Goal: Task Accomplishment & Management: Complete application form

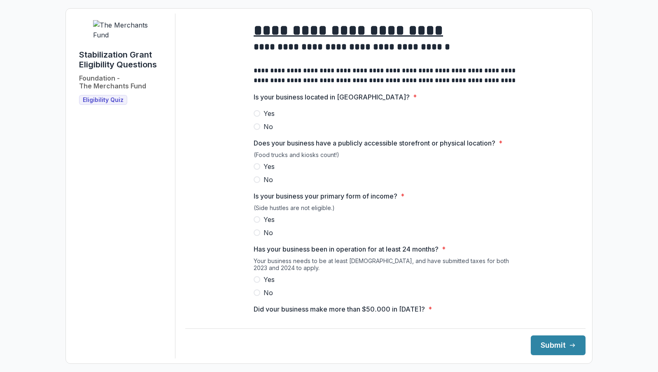
click at [266, 118] on span "Yes" at bounding box center [268, 114] width 11 height 10
click at [286, 170] on label "Yes" at bounding box center [384, 167] width 263 height 10
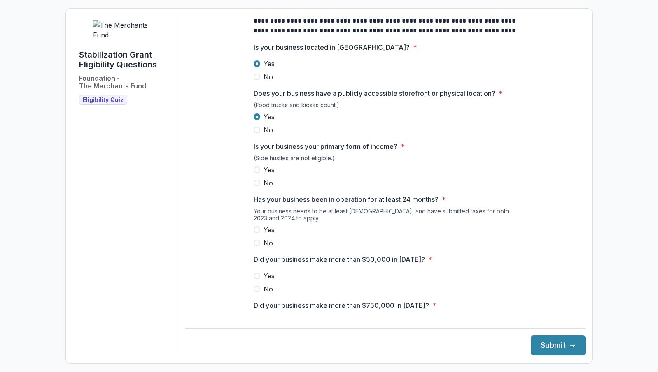
scroll to position [59, 0]
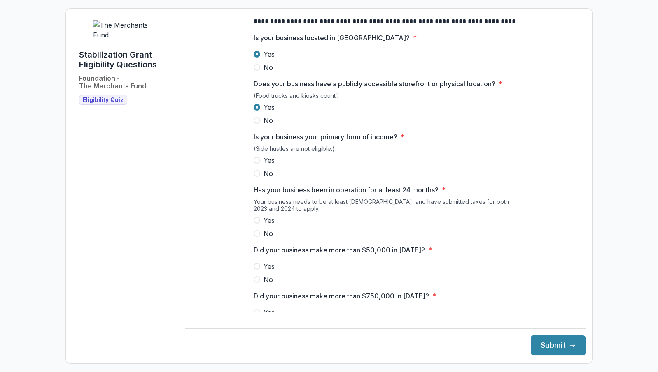
click at [287, 165] on label "Yes" at bounding box center [384, 161] width 263 height 10
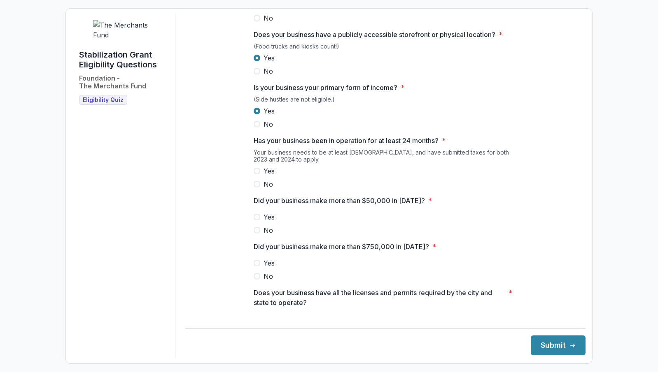
scroll to position [115, 0]
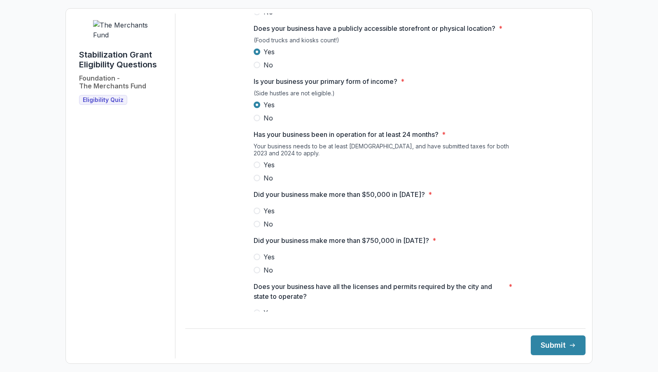
click at [276, 160] on div "Your business needs to be at least [DEMOGRAPHIC_DATA], and have submitted taxes…" at bounding box center [384, 151] width 263 height 17
click at [276, 170] on label "Yes" at bounding box center [384, 165] width 263 height 10
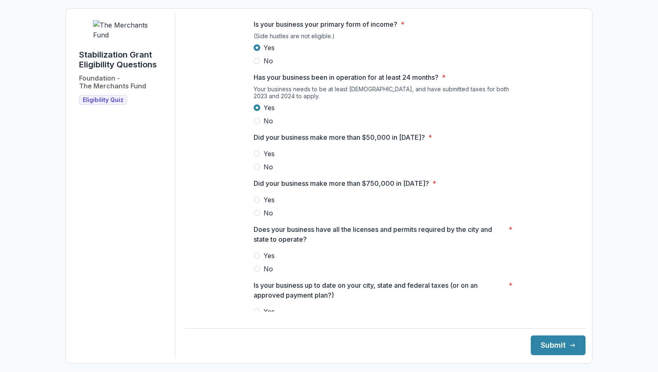
scroll to position [191, 0]
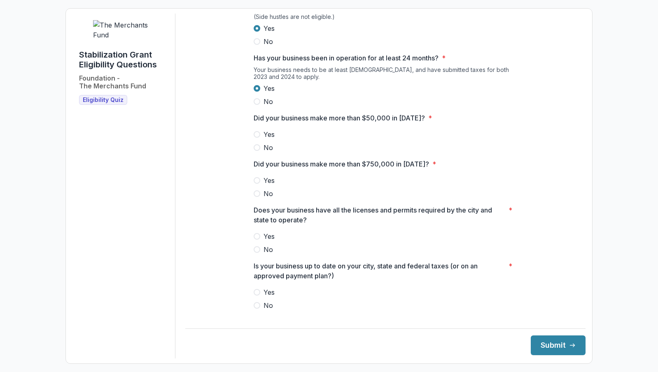
click at [288, 137] on label "Yes" at bounding box center [384, 135] width 263 height 10
click at [287, 199] on label "No" at bounding box center [384, 194] width 263 height 10
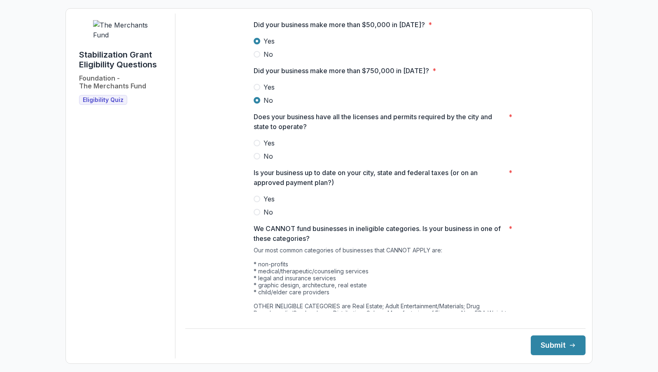
scroll to position [288, 0]
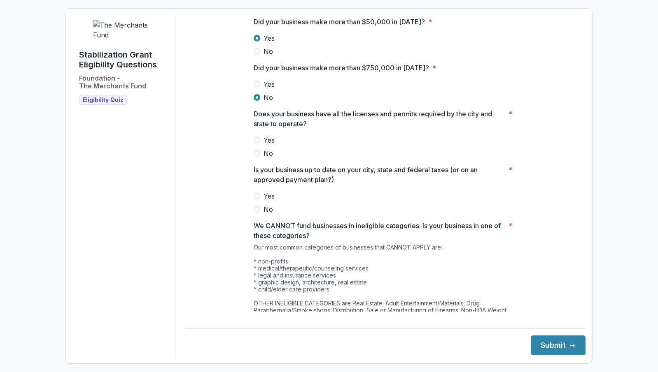
click at [298, 135] on div at bounding box center [384, 133] width 263 height 3
click at [298, 145] on label "Yes" at bounding box center [384, 140] width 263 height 10
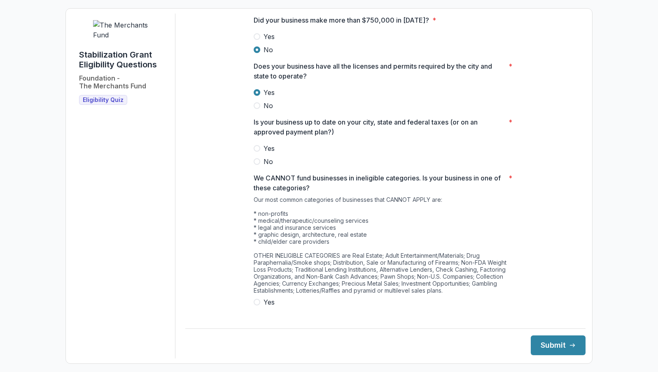
scroll to position [348, 0]
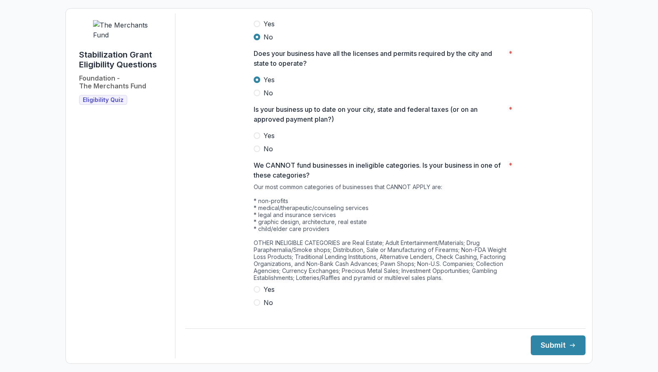
click at [312, 141] on label "Yes" at bounding box center [384, 136] width 263 height 10
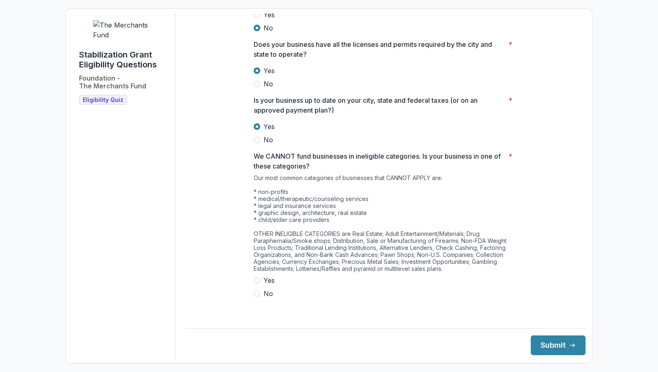
scroll to position [357, 0]
click at [267, 299] on span "No" at bounding box center [267, 294] width 9 height 10
click at [537, 351] on button "Submit" at bounding box center [557, 346] width 55 height 20
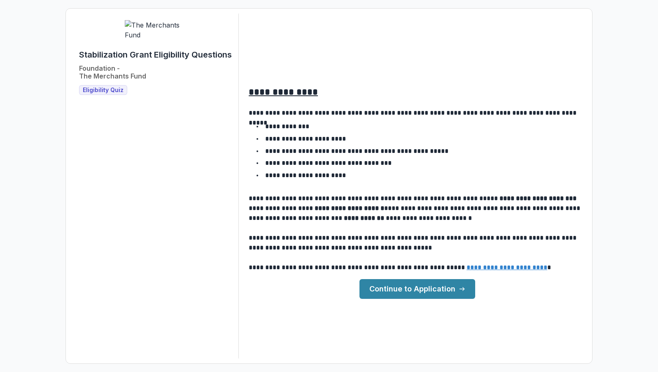
click at [430, 290] on link "Continue to Application" at bounding box center [417, 289] width 116 height 20
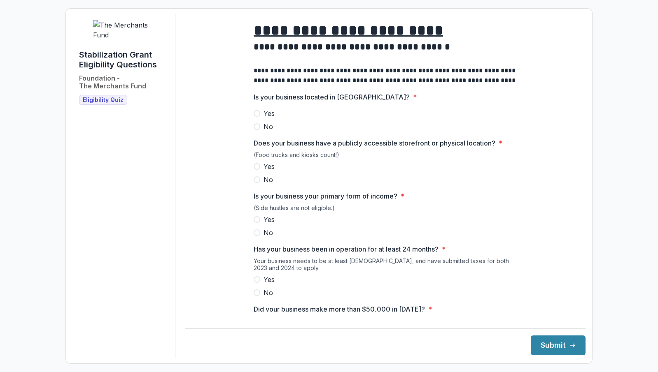
click at [298, 119] on label "Yes" at bounding box center [384, 114] width 263 height 10
click at [304, 179] on div "Yes No" at bounding box center [384, 173] width 263 height 23
click at [298, 171] on label "Yes" at bounding box center [384, 167] width 263 height 10
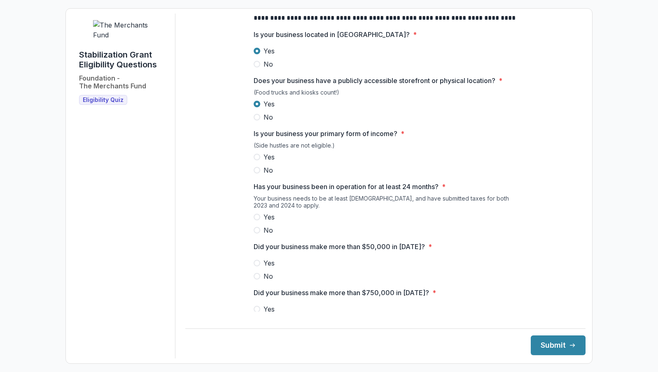
scroll to position [77, 0]
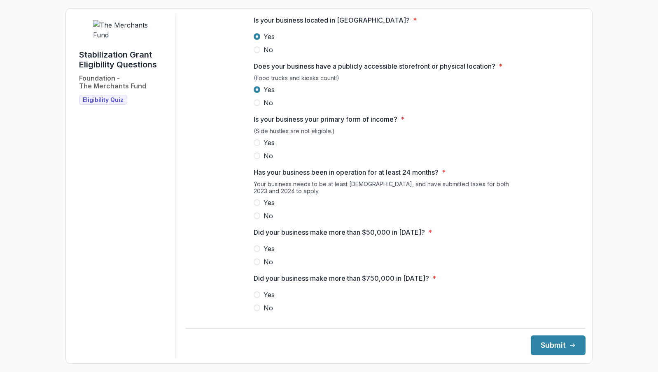
click at [314, 148] on label "Yes" at bounding box center [384, 143] width 263 height 10
click at [278, 207] on label "Yes" at bounding box center [384, 203] width 263 height 10
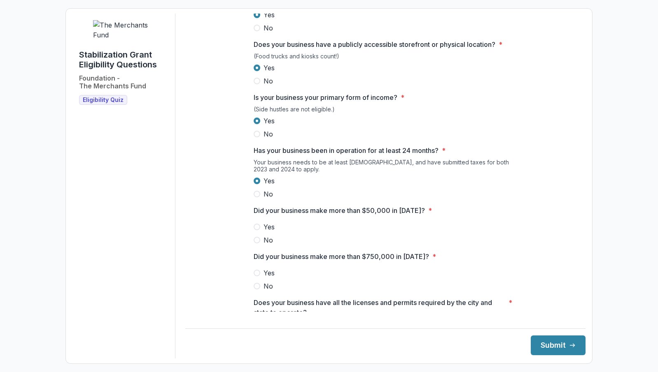
click at [271, 232] on span "Yes" at bounding box center [268, 227] width 11 height 10
click at [270, 291] on span "No" at bounding box center [267, 286] width 9 height 10
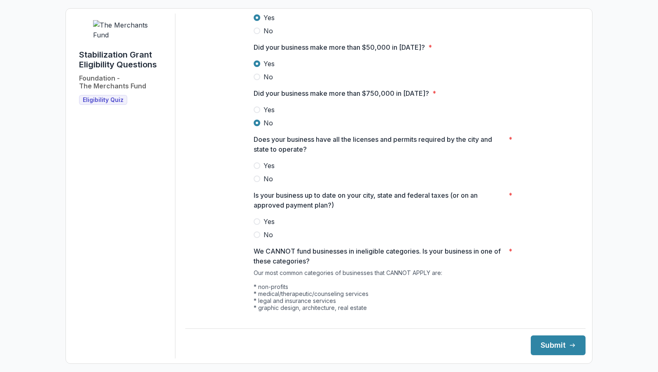
scroll to position [266, 0]
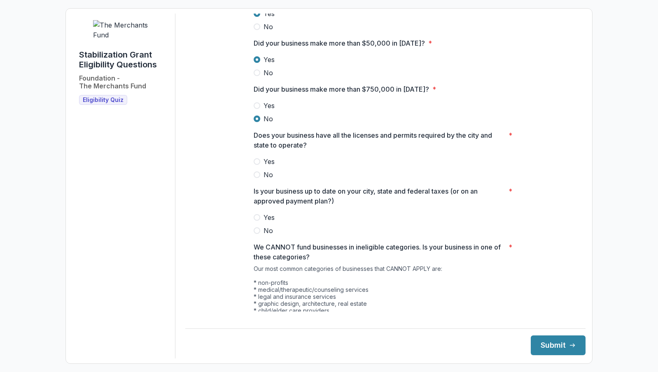
click at [292, 157] on div "Does your business have all the licenses and permits required by the city and s…" at bounding box center [384, 154] width 263 height 49
click at [291, 163] on label "Yes" at bounding box center [384, 162] width 263 height 10
click at [272, 221] on span "Yes" at bounding box center [268, 218] width 11 height 10
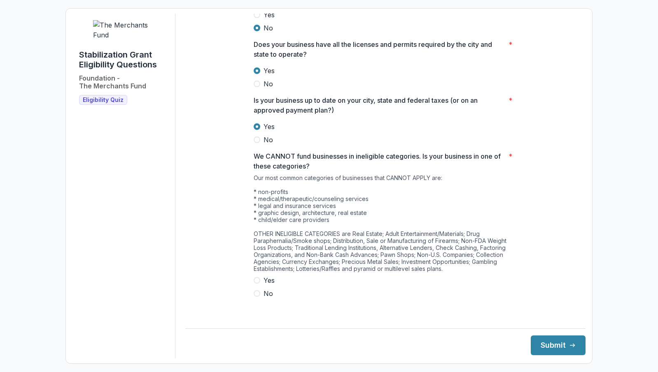
scroll to position [357, 0]
click at [265, 298] on span "No" at bounding box center [267, 294] width 9 height 10
click at [549, 349] on button "Submit" at bounding box center [557, 346] width 55 height 20
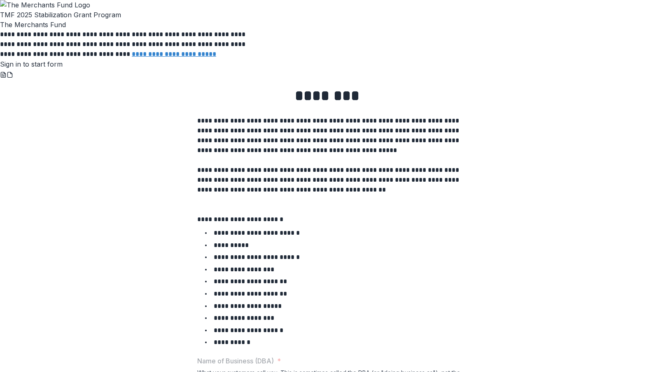
click at [63, 68] on link "Sign in to start form" at bounding box center [31, 64] width 63 height 8
